Goal: Find specific page/section: Find specific page/section

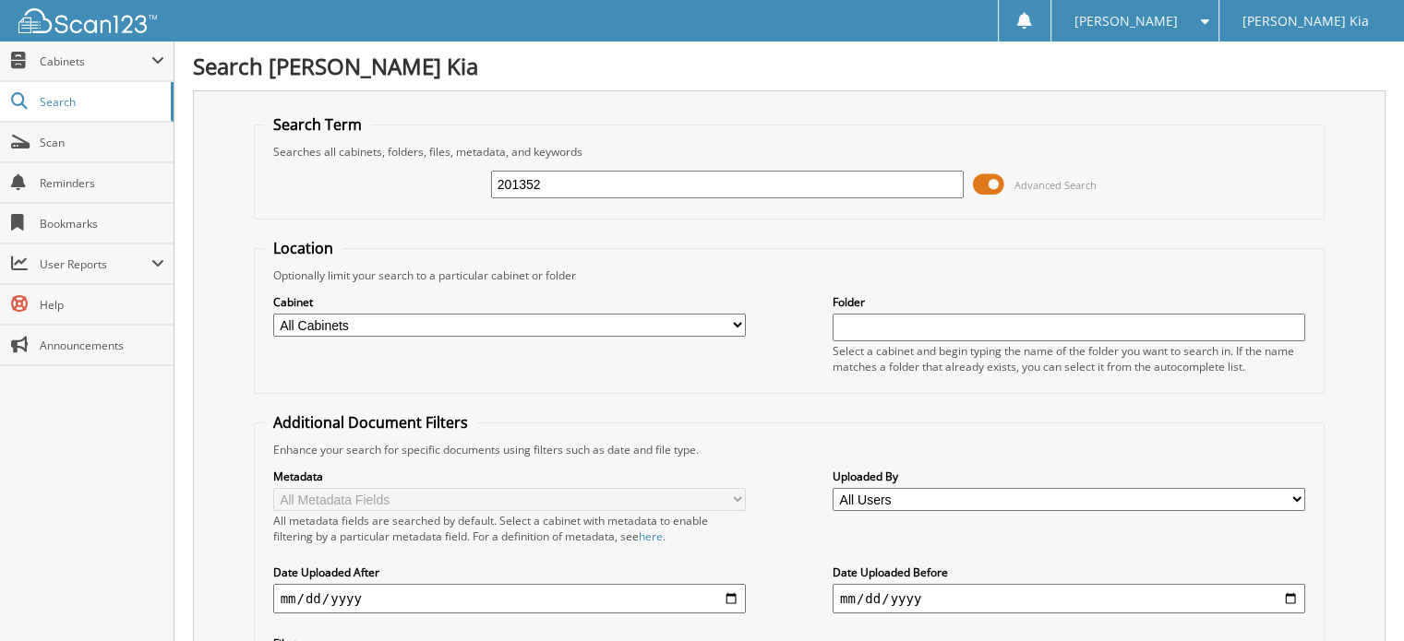
drag, startPoint x: 653, startPoint y: 185, endPoint x: 418, endPoint y: 173, distance: 235.7
click at [418, 173] on div "201352 Advanced Search" at bounding box center [789, 185] width 1051 height 50
type input "203005"
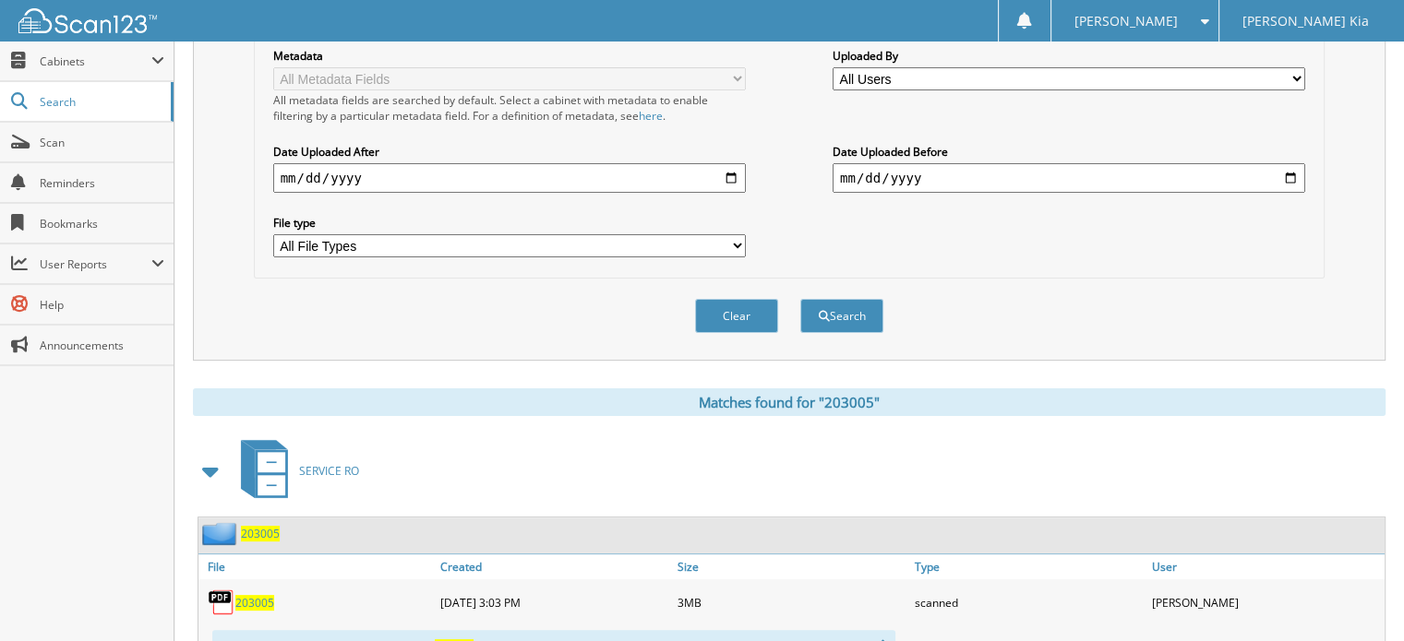
scroll to position [461, 0]
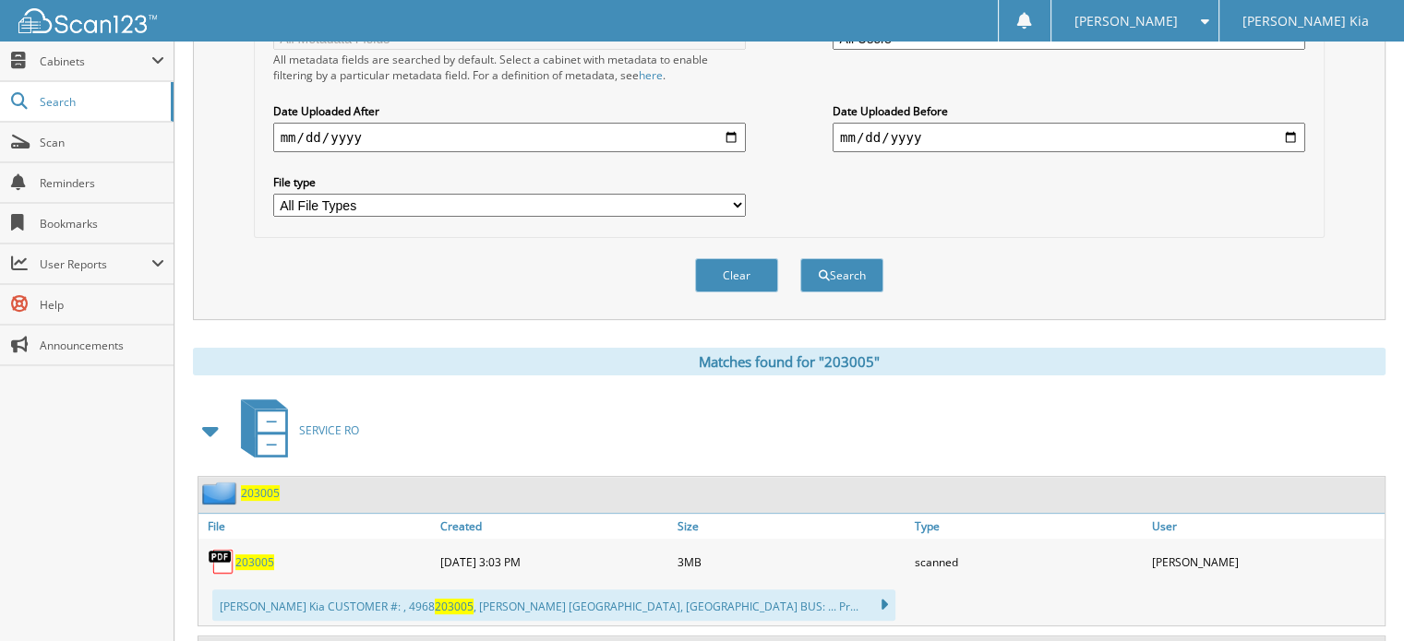
click at [246, 555] on span "203005" at bounding box center [254, 563] width 39 height 16
